Goal: Information Seeking & Learning: Find specific page/section

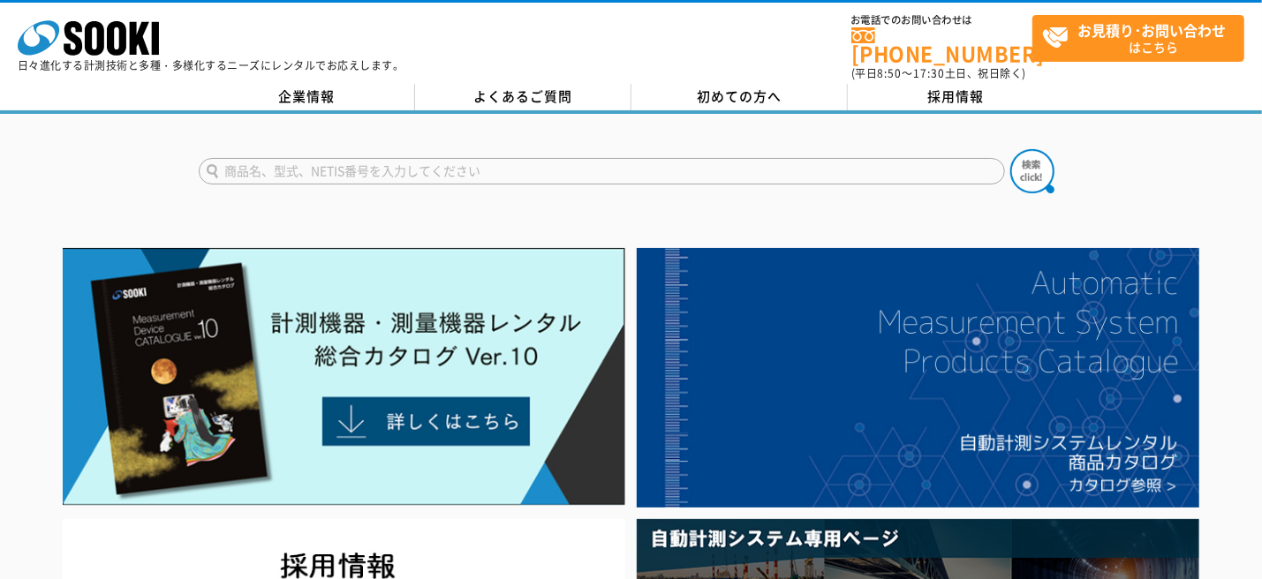
click at [349, 159] on input "text" at bounding box center [602, 171] width 806 height 26
type input "商品名、型式、NETIS番号を入力してください"
type input "杭打設管理"
click at [1010, 149] on button at bounding box center [1032, 171] width 44 height 44
click at [484, 172] on form at bounding box center [631, 173] width 865 height 49
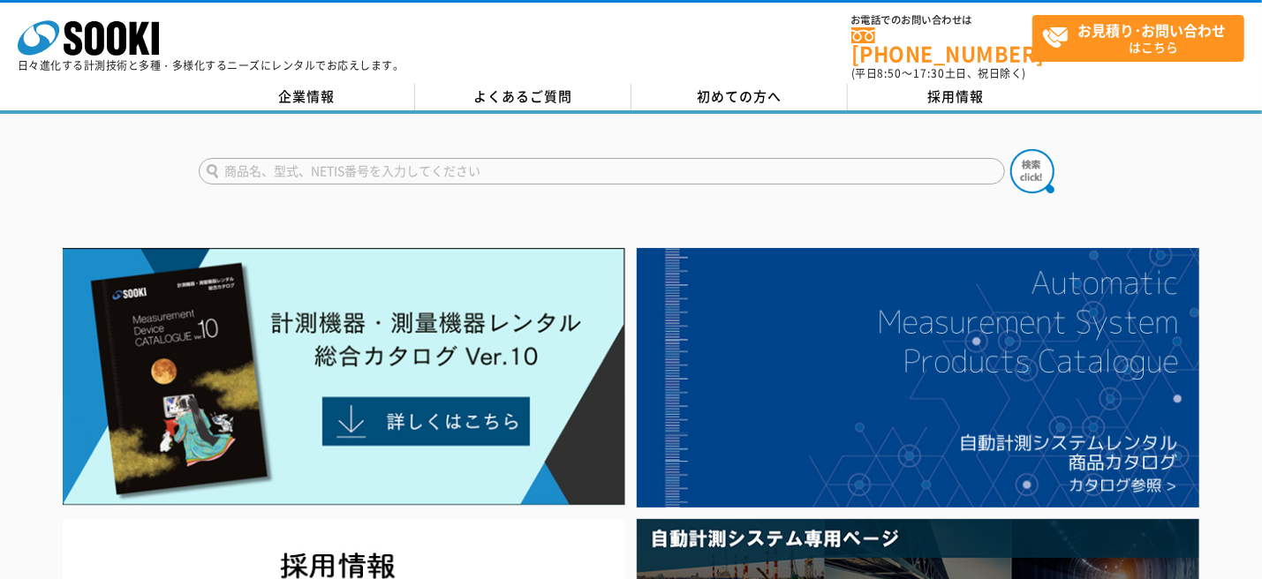
click at [479, 162] on input "text" at bounding box center [602, 171] width 806 height 26
type input "杭打設"
click at [1010, 149] on button at bounding box center [1032, 171] width 44 height 44
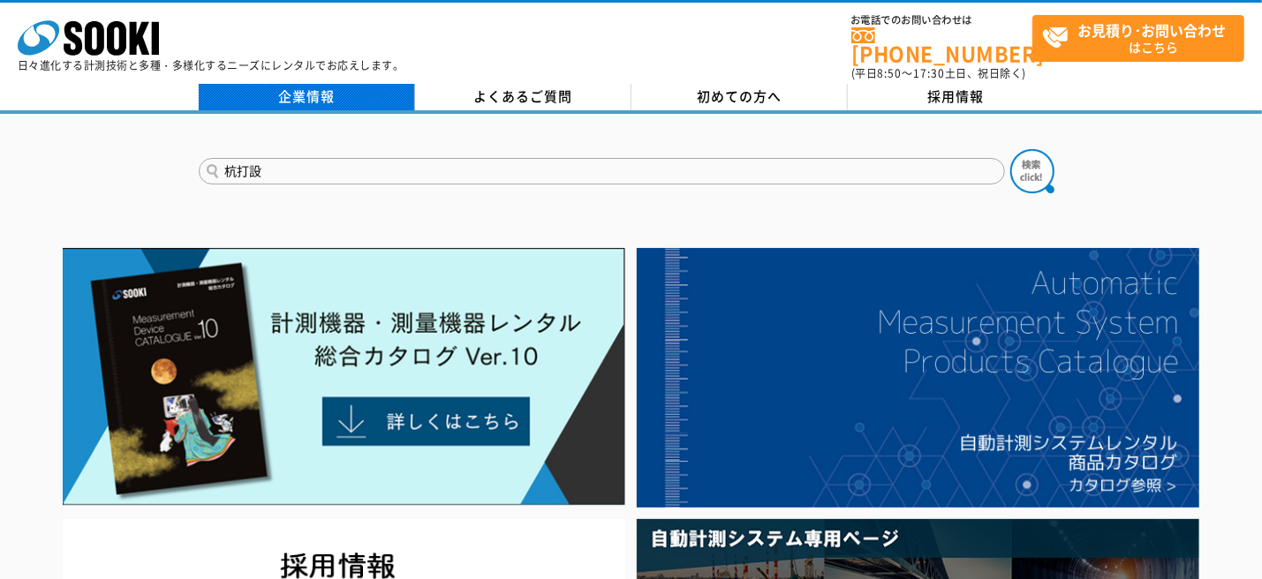
click at [307, 84] on link "企業情報" at bounding box center [307, 97] width 216 height 26
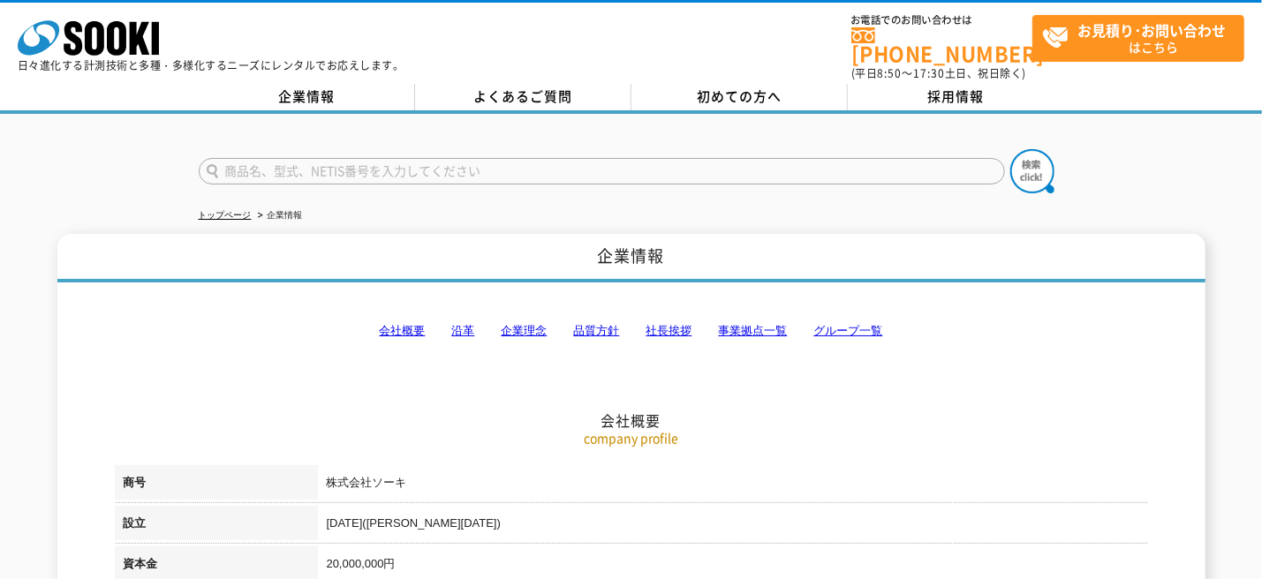
click at [735, 324] on link "事業拠点一覧" at bounding box center [753, 330] width 69 height 13
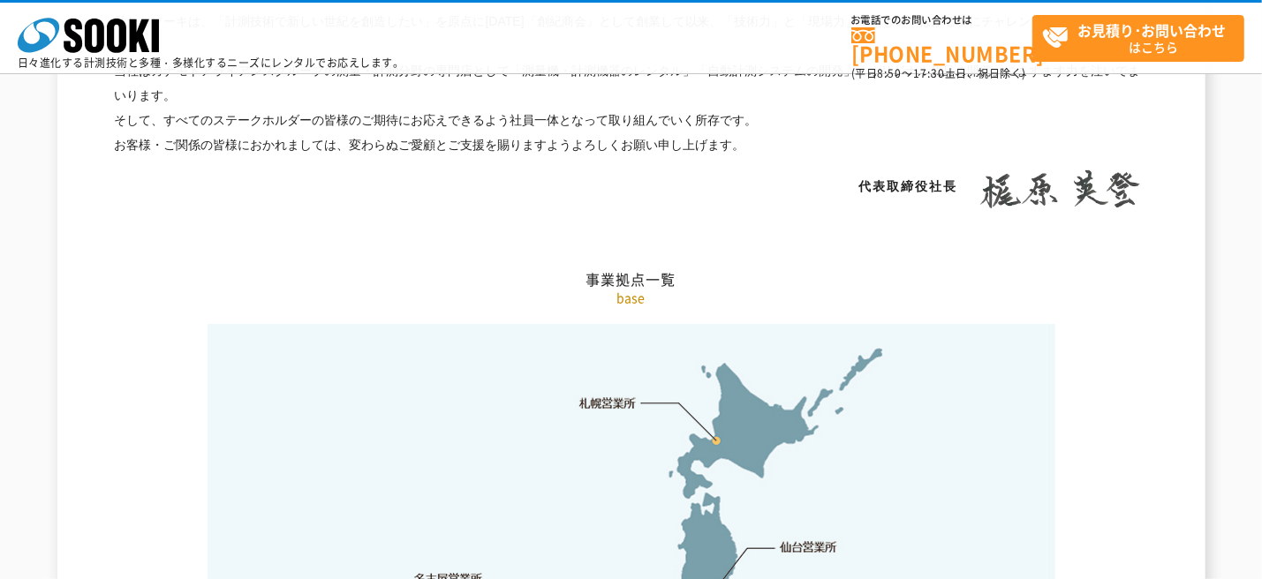
scroll to position [3544, 0]
